Goal: Task Accomplishment & Management: Use online tool/utility

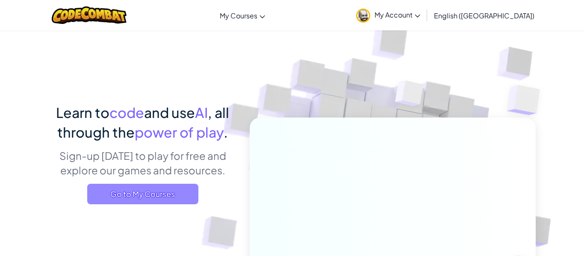
click at [134, 194] on span "Go to My Courses" at bounding box center [142, 194] width 111 height 21
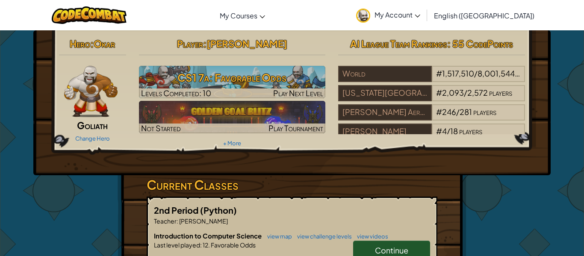
click at [241, 159] on div "Hero : Okar Goliath Change Hero Player : [PERSON_NAME] CS1 7a: Favorable Odds L…" at bounding box center [291, 102] width 517 height 145
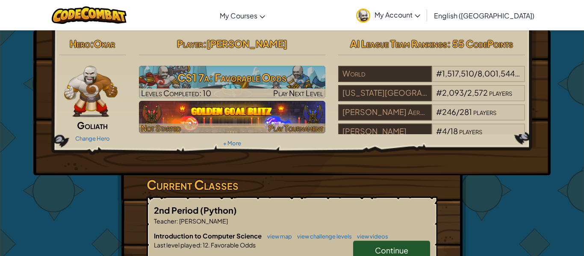
click at [278, 116] on img at bounding box center [232, 117] width 187 height 32
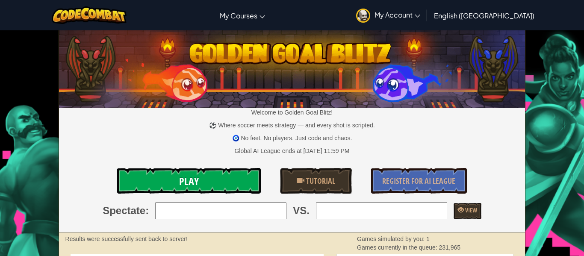
click at [161, 169] on link "Play" at bounding box center [189, 181] width 144 height 26
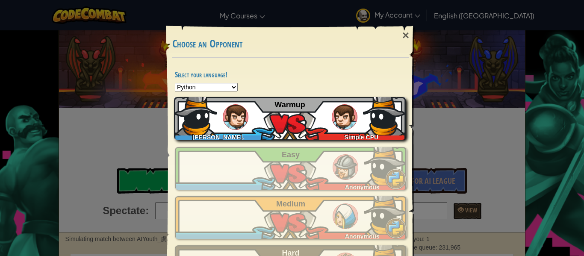
click at [314, 109] on div "[PERSON_NAME].[PERSON_NAME]+gplus Simple CPU Warmup" at bounding box center [290, 118] width 232 height 43
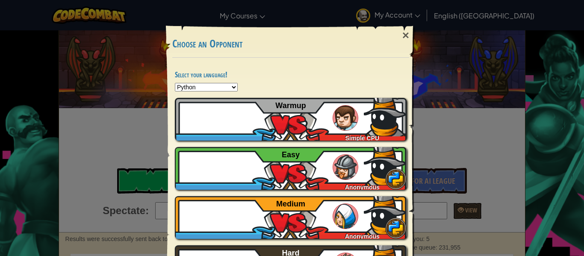
click at [212, 89] on select "Python JavaScript CoffeeScript Lua C++ Java (Experimental)" at bounding box center [206, 87] width 63 height 9
select select "lua"
click at [175, 83] on select "Python JavaScript CoffeeScript Lua C++ Java (Experimental)" at bounding box center [206, 87] width 63 height 9
click at [414, 29] on div "×" at bounding box center [406, 35] width 20 height 25
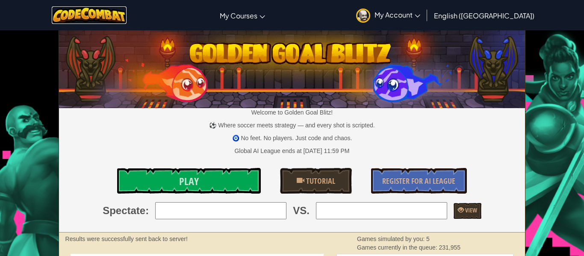
click at [109, 12] on img at bounding box center [89, 15] width 75 height 18
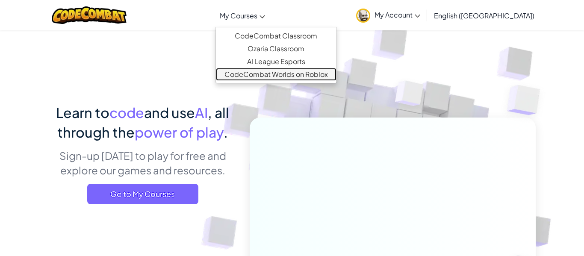
click at [284, 74] on link "CodeCombat Worlds on Roblox" at bounding box center [276, 74] width 120 height 13
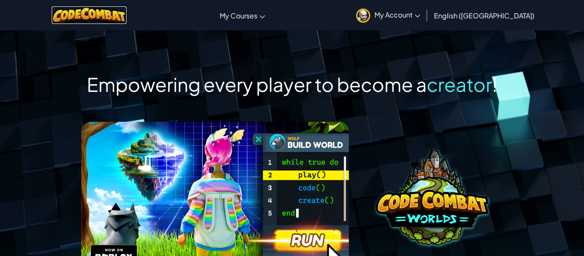
click at [84, 14] on img at bounding box center [89, 15] width 75 height 18
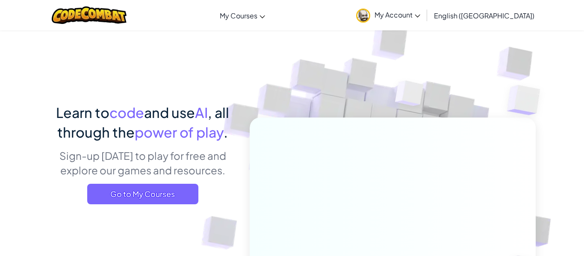
click at [420, 10] on span "My Account" at bounding box center [397, 14] width 46 height 9
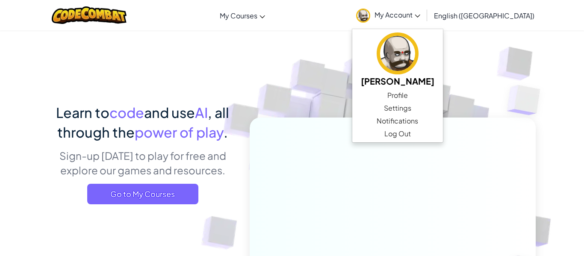
click at [279, 89] on img at bounding box center [387, 188] width 475 height 475
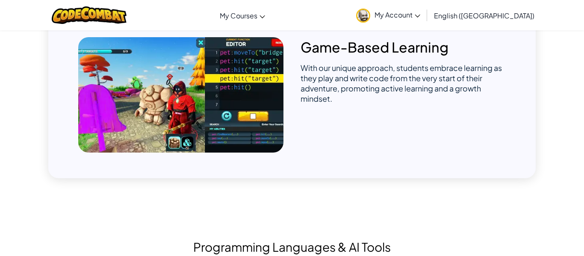
scroll to position [639, 0]
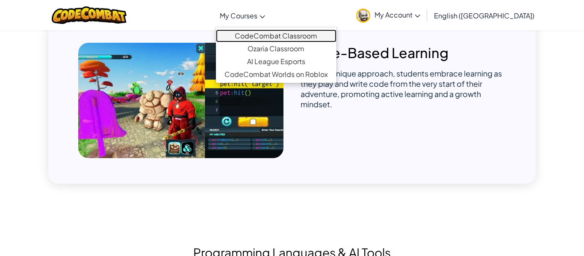
click at [288, 38] on link "CodeCombat Classroom" at bounding box center [276, 35] width 120 height 13
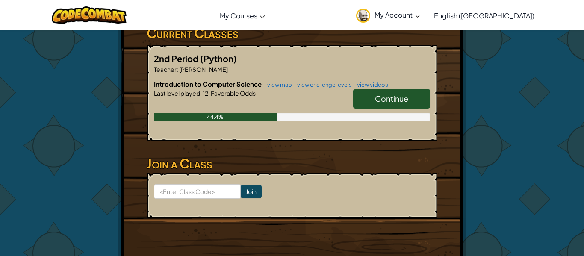
scroll to position [150, 0]
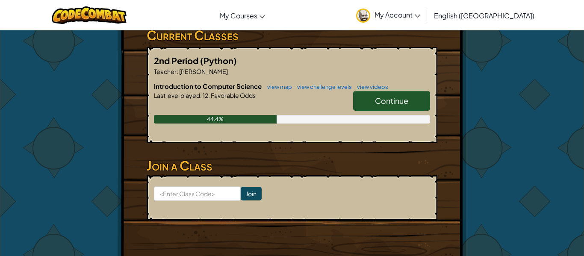
click at [408, 94] on link "Continue" at bounding box center [391, 101] width 77 height 20
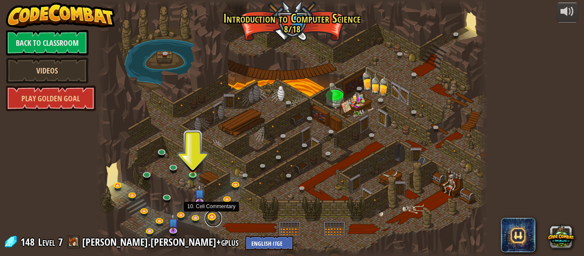
click at [208, 223] on link at bounding box center [213, 218] width 17 height 17
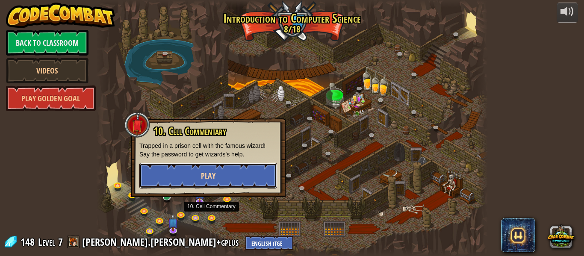
click at [203, 184] on button "Play" at bounding box center [208, 176] width 138 height 26
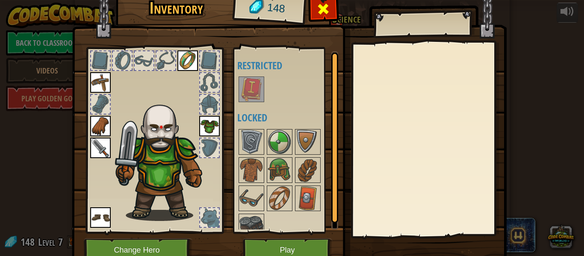
click at [333, 15] on div at bounding box center [323, 11] width 27 height 27
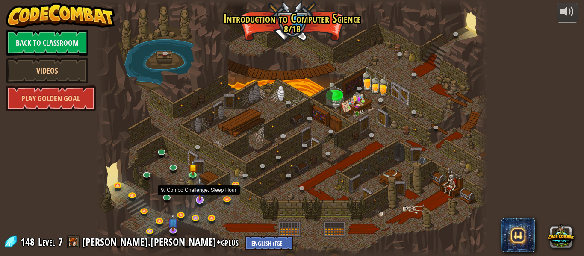
click at [198, 200] on img at bounding box center [199, 189] width 10 height 24
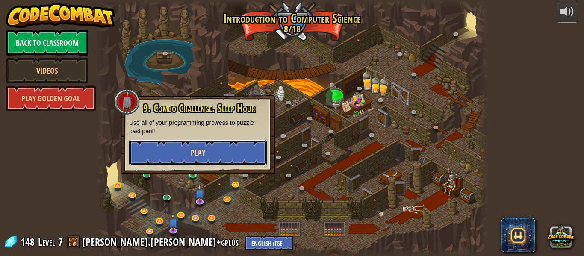
click at [203, 160] on button "Play" at bounding box center [198, 153] width 138 height 26
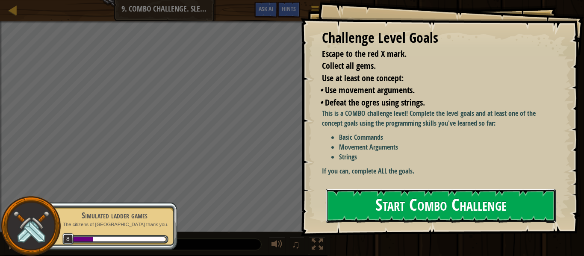
click at [361, 205] on button "Start Combo Challenge" at bounding box center [441, 206] width 230 height 34
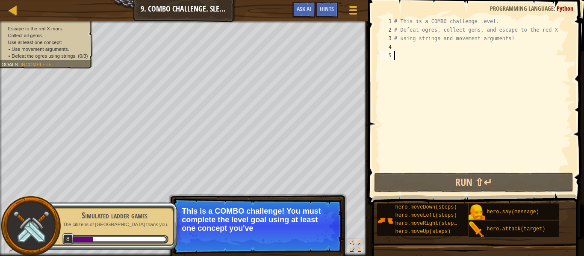
click at [400, 39] on div "# This is a COMBO challenge level. # Defeat [PERSON_NAME], collect gems, and es…" at bounding box center [481, 102] width 179 height 171
type textarea "# using strings and movement arguments!"
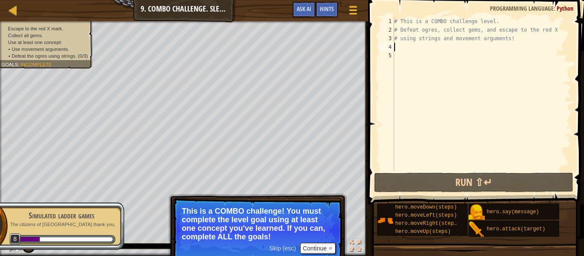
click at [405, 50] on div "# This is a COMBO challenge level. # Defeat [PERSON_NAME], collect gems, and es…" at bounding box center [481, 102] width 179 height 171
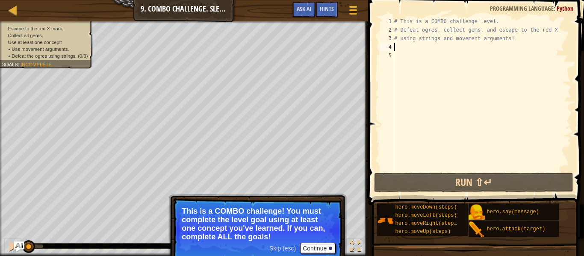
type textarea "w"
type textarea "h"
type textarea "v"
type textarea "h"
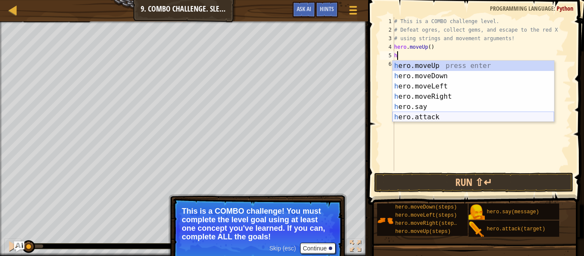
click at [443, 120] on div "h ero.moveUp press enter h ero.moveDown press enter h ero.moveLeft press enter …" at bounding box center [473, 102] width 162 height 82
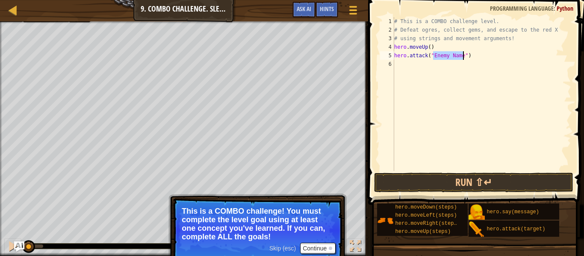
scroll to position [4, 6]
type textarea "hero.attack("Rexxar")"
click at [428, 70] on div "# This is a COMBO challenge level. # Defeat [PERSON_NAME], collect gems, and es…" at bounding box center [481, 102] width 179 height 171
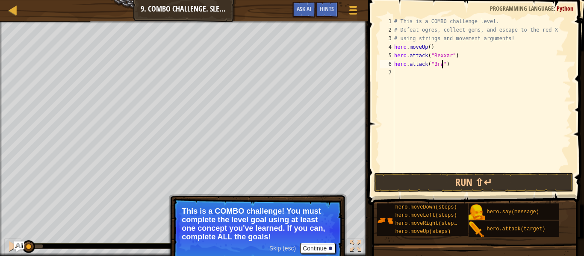
type textarea "hero.attack("Brack")"
click at [410, 75] on div "# This is a COMBO challenge level. # Defeat [PERSON_NAME], collect gems, and es…" at bounding box center [481, 102] width 179 height 171
type textarea "h"
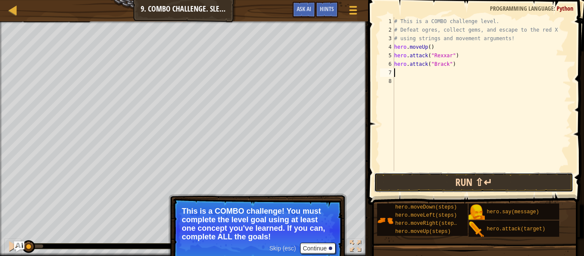
click at [436, 190] on button "Run ⇧↵" at bounding box center [473, 183] width 199 height 20
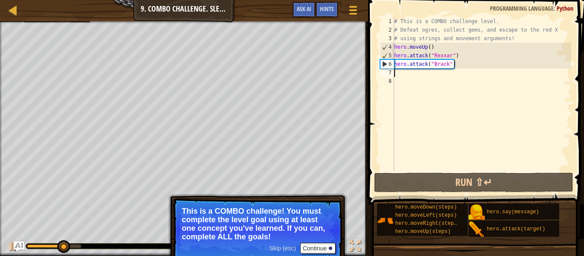
click at [440, 55] on div "# This is a COMBO challenge level. # Defeat [PERSON_NAME], collect gems, and es…" at bounding box center [481, 102] width 179 height 171
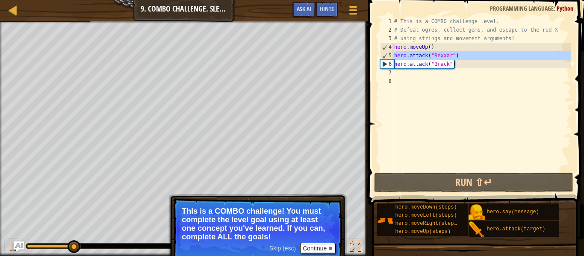
click at [476, 61] on div "# This is a COMBO challenge level. # Defeat [PERSON_NAME], collect gems, and es…" at bounding box center [481, 102] width 179 height 171
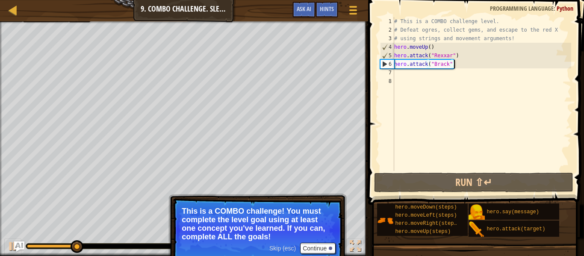
click at [476, 55] on div "# This is a COMBO challenge level. # Defeat [PERSON_NAME], collect gems, and es…" at bounding box center [481, 102] width 179 height 171
type textarea "hero.attack("Rexxar")"
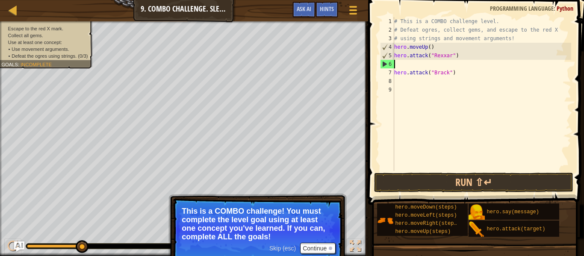
paste textarea "hero.attack("Brack")"
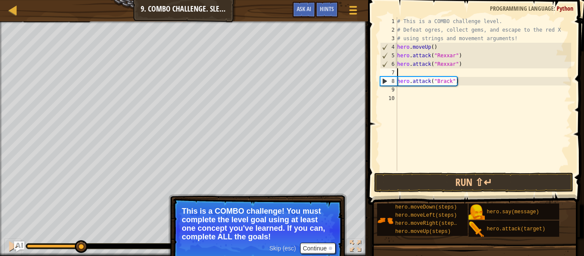
click at [435, 81] on div "# This is a COMBO challenge level. # Defeat [PERSON_NAME], collect gems, and es…" at bounding box center [483, 102] width 176 height 171
type textarea "hero.attack("Brack")"
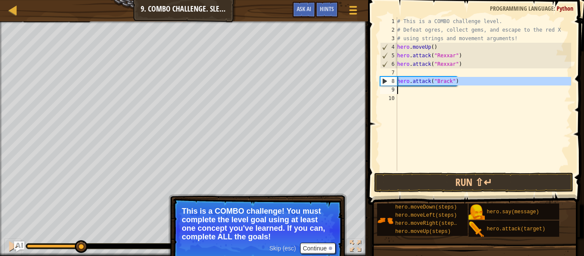
click at [432, 74] on div "# This is a COMBO challenge level. # Defeat [PERSON_NAME], collect gems, and es…" at bounding box center [483, 102] width 176 height 171
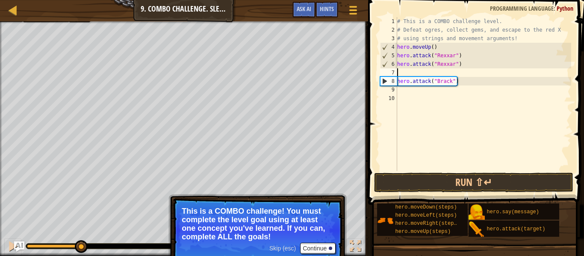
paste textarea "hero.attack("Brack")"
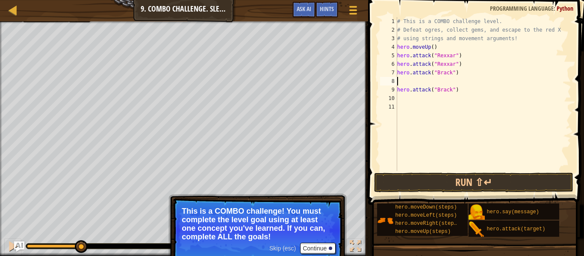
type textarea "hero.attack("Brack")"
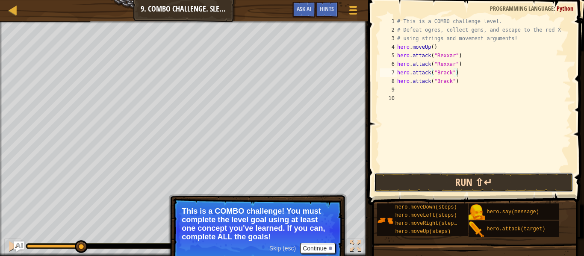
click at [442, 188] on button "Run ⇧↵" at bounding box center [473, 183] width 199 height 20
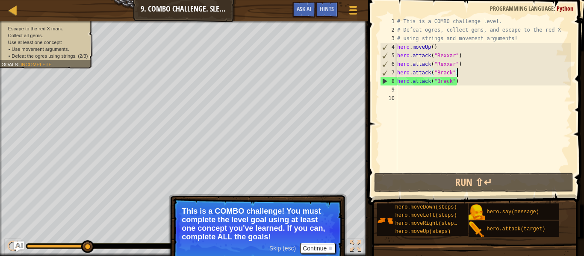
click at [438, 91] on div "# This is a COMBO challenge level. # Defeat [PERSON_NAME], collect gems, and es…" at bounding box center [483, 102] width 176 height 171
type textarea "h"
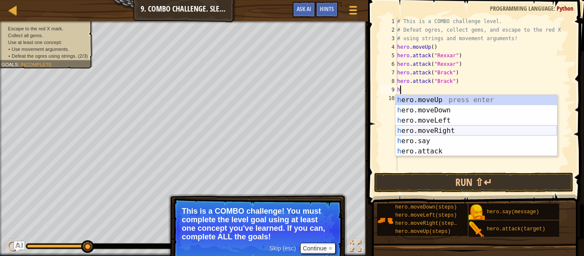
click at [446, 130] on div "h ero.moveUp press enter h ero.moveDown press enter h ero.moveLeft press enter …" at bounding box center [476, 136] width 162 height 82
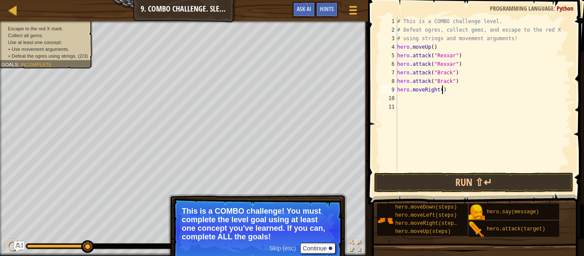
click at [441, 91] on div "# This is a COMBO challenge level. # Defeat [PERSON_NAME], collect gems, and es…" at bounding box center [483, 102] width 176 height 171
click at [433, 179] on button "Run ⇧↵" at bounding box center [473, 183] width 199 height 20
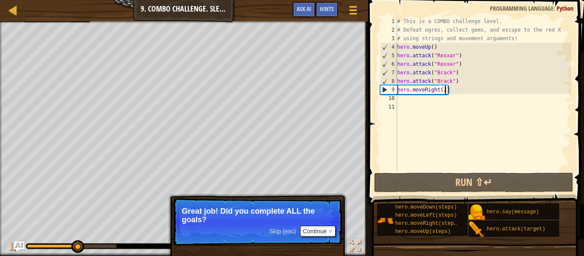
click at [489, 59] on div "# This is a COMBO challenge level. # Defeat [PERSON_NAME], collect gems, and es…" at bounding box center [483, 102] width 176 height 171
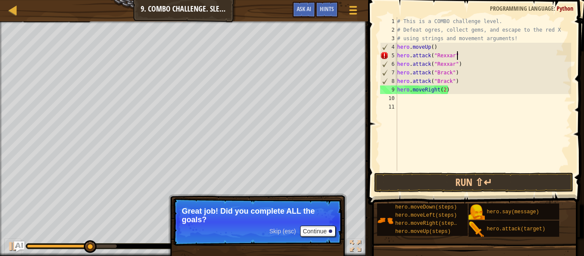
scroll to position [4, 8]
click at [443, 89] on div "# This is a COMBO challenge level. # Defeat [PERSON_NAME], collect gems, and es…" at bounding box center [483, 102] width 176 height 171
click at [444, 90] on div "# This is a COMBO challenge level. # Defeat [PERSON_NAME], collect gems, and es…" at bounding box center [483, 94] width 176 height 154
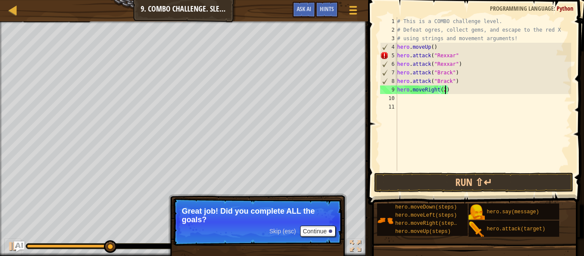
click at [461, 56] on div "# This is a COMBO challenge level. # Defeat [PERSON_NAME], collect gems, and es…" at bounding box center [483, 102] width 176 height 171
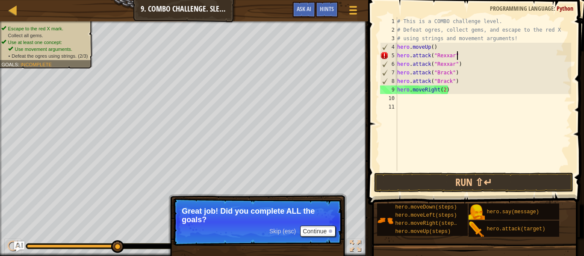
type textarea "hero.attack("Rexxar")"
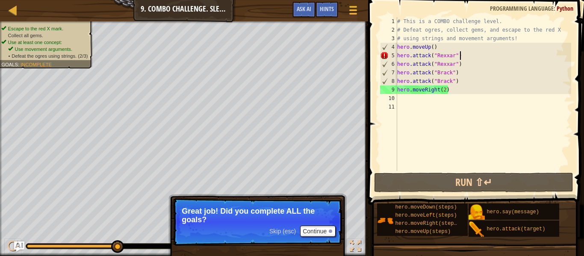
scroll to position [4, 9]
click at [440, 95] on div "# This is a COMBO challenge level. # Defeat [PERSON_NAME], collect gems, and es…" at bounding box center [483, 102] width 176 height 171
click at [445, 92] on div "# This is a COMBO challenge level. # Defeat [PERSON_NAME], collect gems, and es…" at bounding box center [483, 102] width 176 height 171
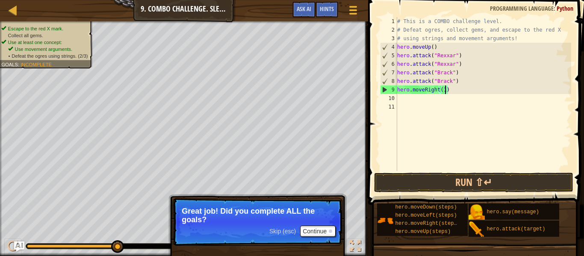
scroll to position [4, 7]
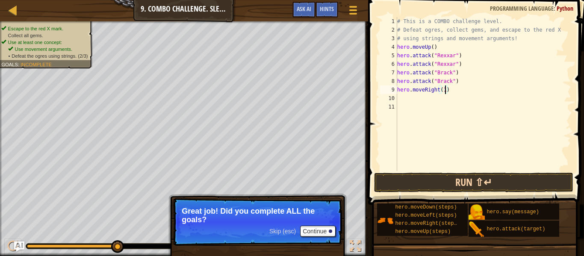
type textarea "hero.moveRight(1)"
click at [457, 190] on button "Run ⇧↵" at bounding box center [473, 183] width 199 height 20
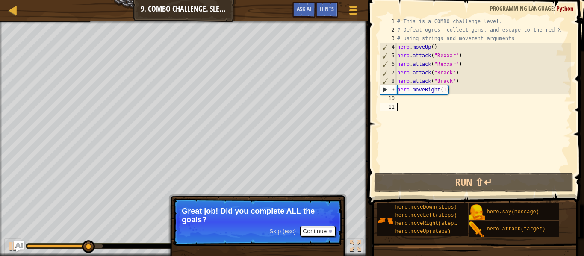
click at [432, 107] on div "# This is a COMBO challenge level. # Defeat [PERSON_NAME], collect gems, and es…" at bounding box center [483, 102] width 176 height 171
click at [426, 98] on div "# This is a COMBO challenge level. # Defeat [PERSON_NAME], collect gems, and es…" at bounding box center [483, 102] width 176 height 171
type textarea "h"
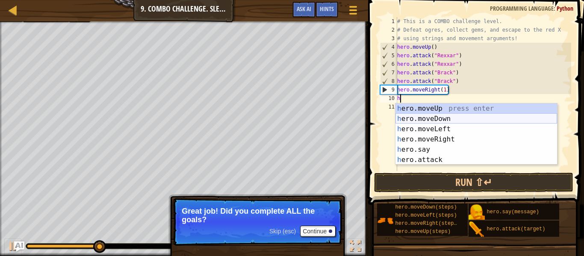
click at [428, 119] on div "h ero.moveUp press enter h ero.moveDown press enter h ero.moveLeft press enter …" at bounding box center [476, 144] width 162 height 82
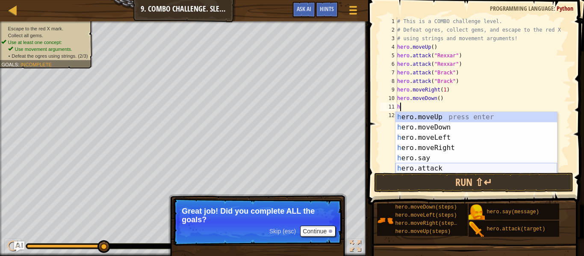
click at [456, 170] on div "h ero.moveUp press enter h ero.moveDown press enter h ero.moveLeft press enter …" at bounding box center [476, 153] width 162 height 82
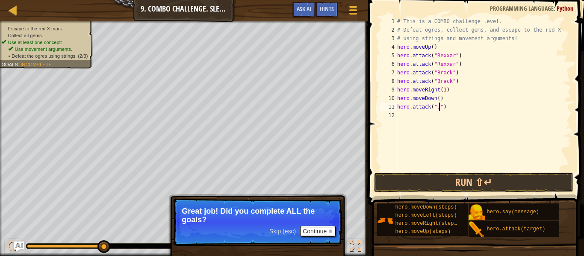
scroll to position [4, 6]
type textarea "hero.attack("Ursa")"
click at [401, 120] on div "# This is a COMBO challenge level. # Defeat [PERSON_NAME], collect gems, and es…" at bounding box center [483, 102] width 176 height 171
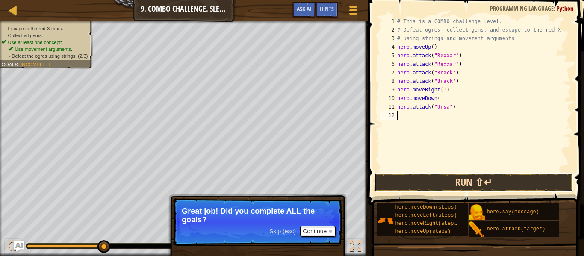
click at [415, 191] on button "Run ⇧↵" at bounding box center [473, 183] width 199 height 20
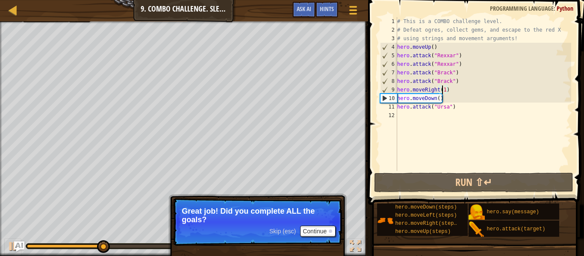
click at [443, 89] on div "# This is a COMBO challenge level. # Defeat [PERSON_NAME], collect gems, and es…" at bounding box center [483, 102] width 176 height 171
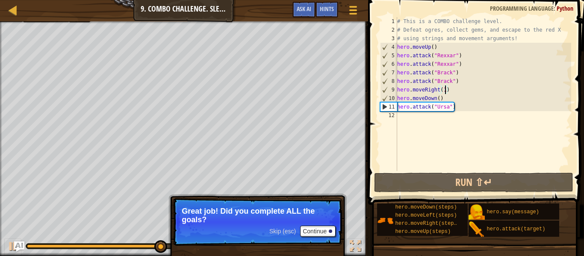
click at [423, 109] on div "# This is a COMBO challenge level. # Defeat [PERSON_NAME], collect gems, and es…" at bounding box center [483, 102] width 176 height 171
click at [423, 109] on div "# This is a COMBO challenge level. # Defeat [PERSON_NAME], collect gems, and es…" at bounding box center [483, 94] width 176 height 154
click at [423, 109] on div "# This is a COMBO challenge level. # Defeat [PERSON_NAME], collect gems, and es…" at bounding box center [483, 102] width 176 height 171
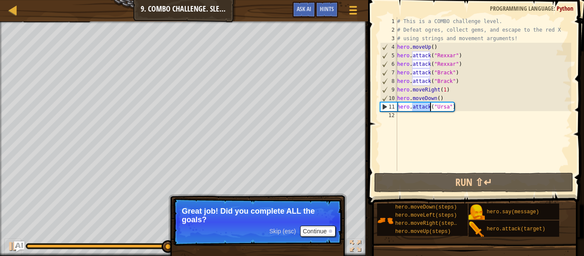
type textarea "hero.attack("Ursa")"
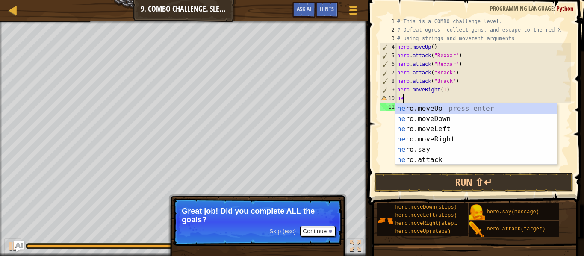
type textarea "h"
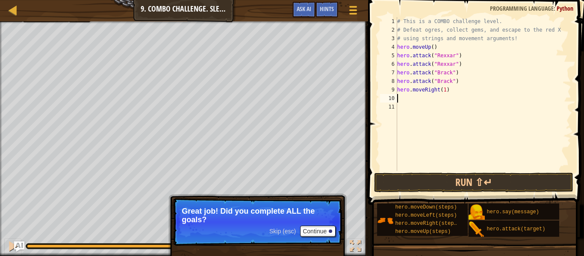
click at [444, 86] on div "# This is a COMBO challenge level. # Defeat [PERSON_NAME], collect gems, and es…" at bounding box center [483, 102] width 176 height 171
type textarea "hero.moveRight(2)"
click at [438, 185] on button "Run ⇧↵" at bounding box center [473, 183] width 199 height 20
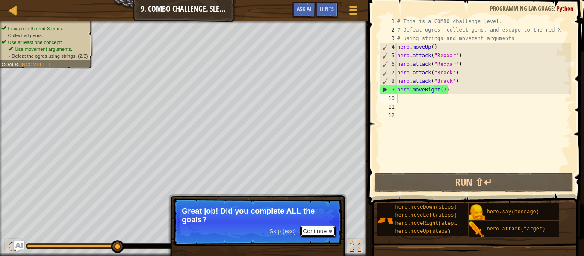
click at [306, 235] on button "Continue" at bounding box center [317, 231] width 35 height 11
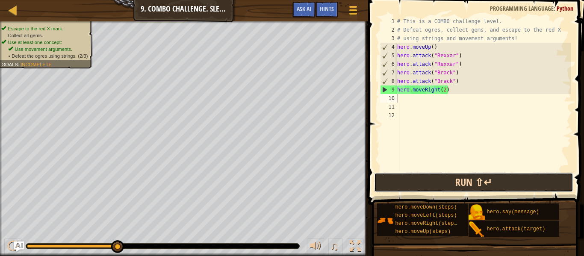
click at [456, 184] on button "Run ⇧↵" at bounding box center [473, 183] width 199 height 20
